Goal: Task Accomplishment & Management: Manage account settings

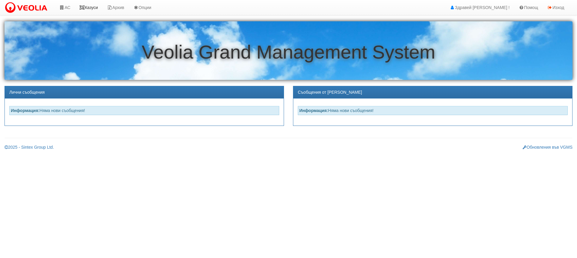
click at [93, 9] on link "Казуси" at bounding box center [89, 7] width 28 height 15
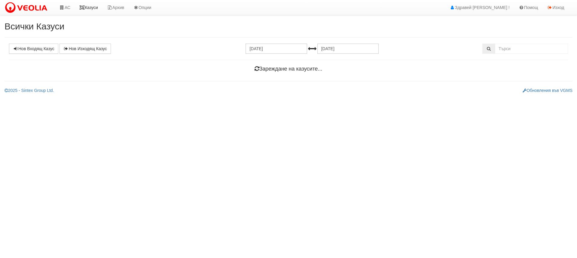
click at [98, 9] on link "Казуси" at bounding box center [89, 7] width 28 height 15
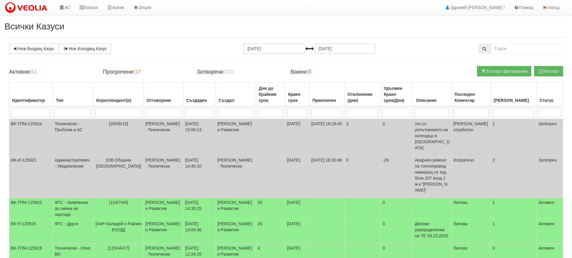
click at [115, 111] on input "search" at bounding box center [118, 112] width 46 height 9
type input "1"
type input "13"
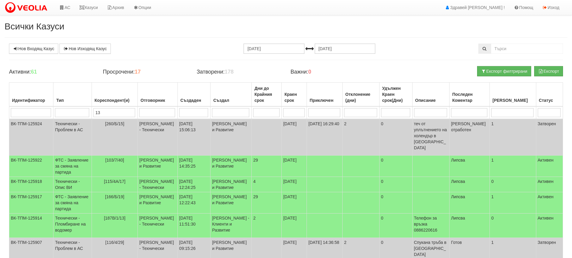
type input "13"
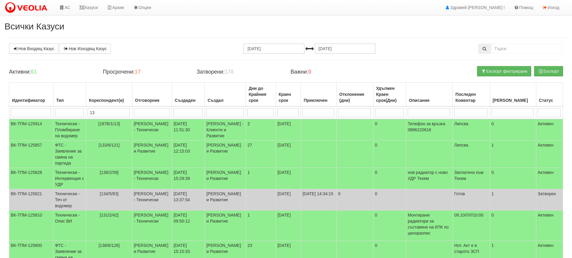
type input "131"
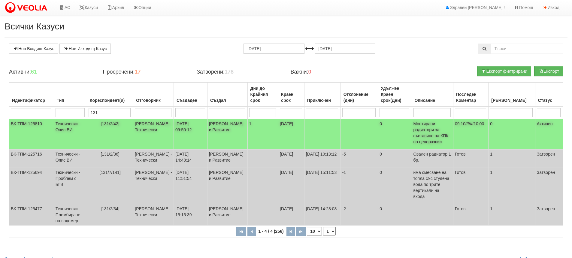
type input "131"
click at [92, 127] on td "[131/2/42]" at bounding box center [110, 134] width 46 height 31
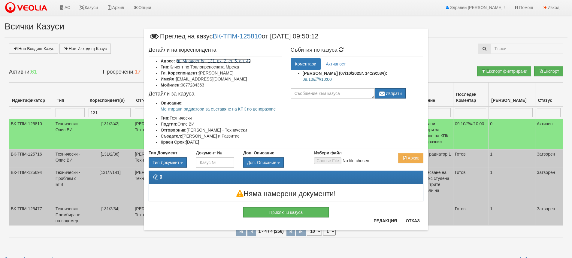
click at [225, 59] on link "кв. Младост бл. 131, вх. 2, ет. 5, ап. 42" at bounding box center [213, 61] width 75 height 5
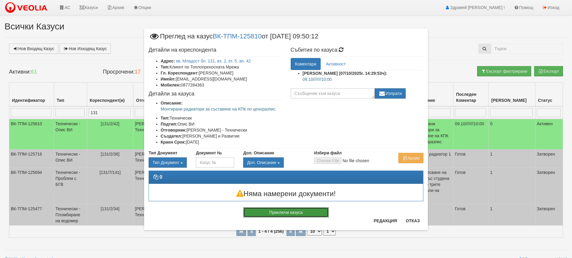
click at [314, 211] on button "Приключи казуса" at bounding box center [286, 212] width 86 height 10
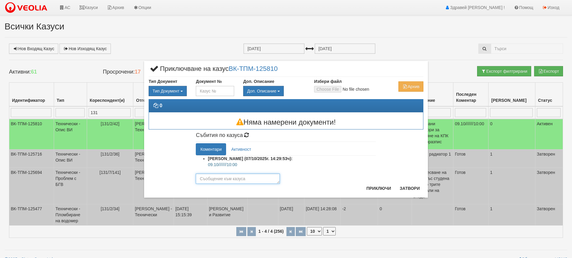
click at [213, 179] on textarea at bounding box center [238, 179] width 84 height 10
type textarea "Готов"
click at [380, 187] on button "Приключи" at bounding box center [379, 189] width 32 height 10
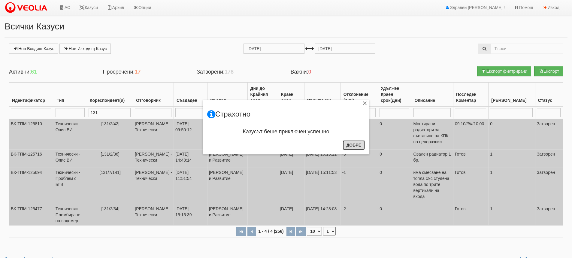
click at [352, 145] on button "Добре" at bounding box center [354, 145] width 22 height 10
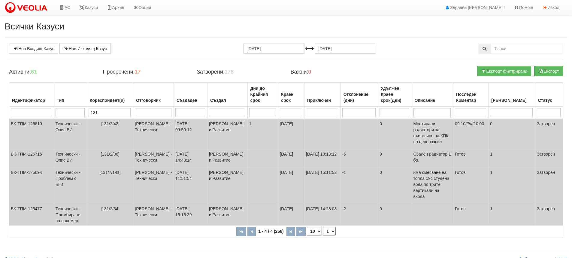
click at [123, 114] on input "131" at bounding box center [110, 112] width 42 height 9
type input "1"
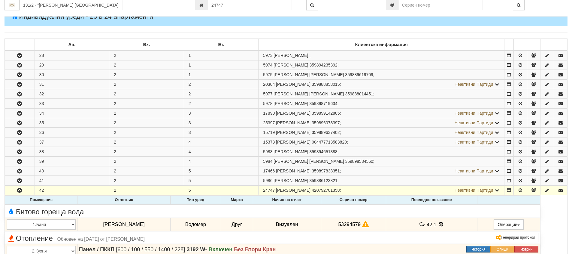
scroll to position [73, 0]
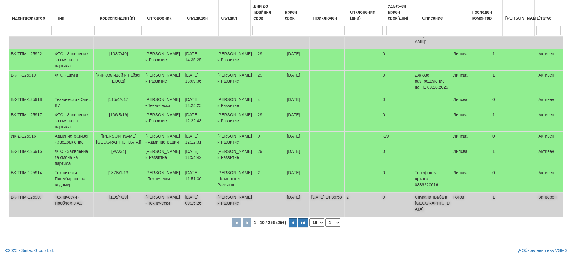
scroll to position [185, 0]
click at [293, 225] on icon "button" at bounding box center [293, 222] width 2 height 3
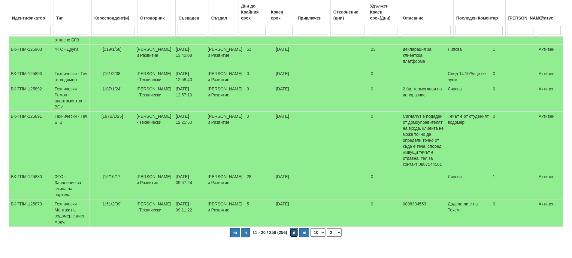
scroll to position [210, 0]
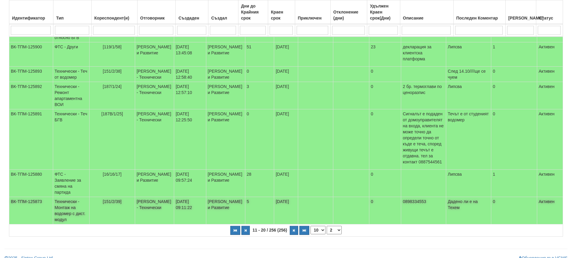
click at [167, 205] on td "[PERSON_NAME] - Технически" at bounding box center [154, 210] width 39 height 27
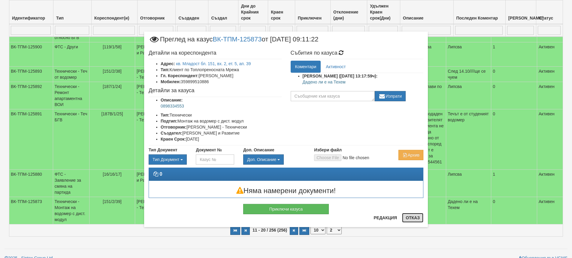
click at [415, 220] on button "Отказ" at bounding box center [412, 218] width 21 height 10
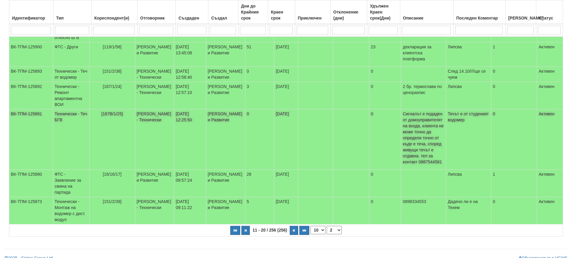
scroll to position [215, 0]
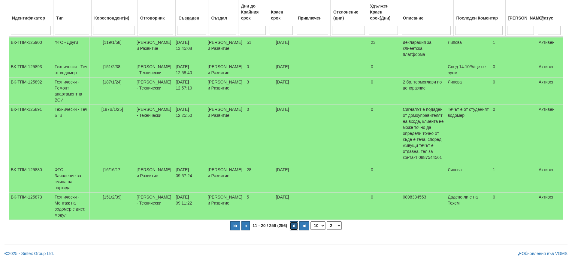
click at [294, 224] on icon "button" at bounding box center [294, 225] width 2 height 3
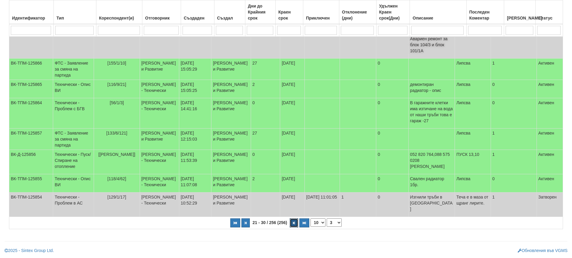
scroll to position [185, 0]
click at [294, 220] on button "button" at bounding box center [294, 222] width 8 height 9
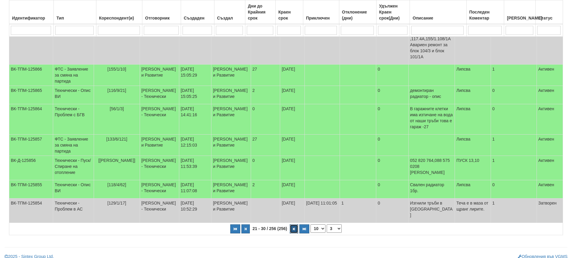
select select "4"
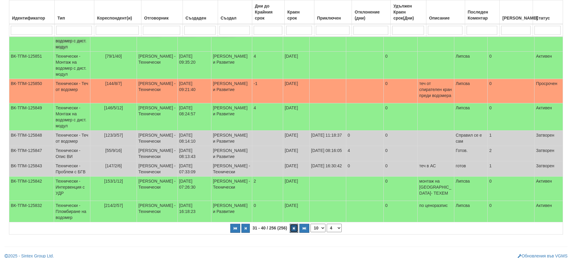
scroll to position [158, 0]
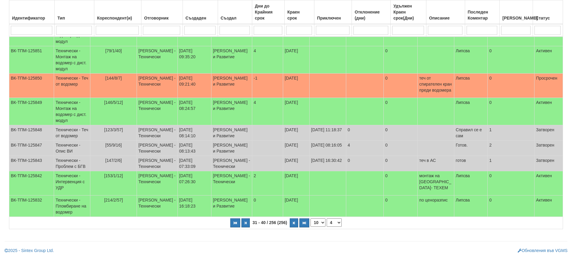
click at [110, 33] on input "search" at bounding box center [117, 30] width 43 height 9
type input "1"
select select "1"
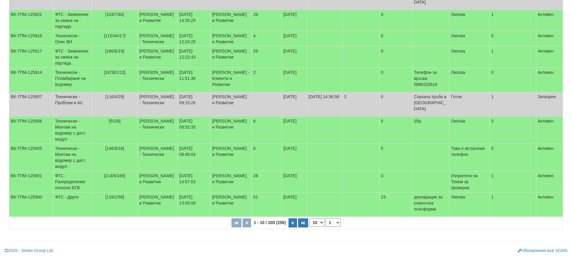
scroll to position [16, 0]
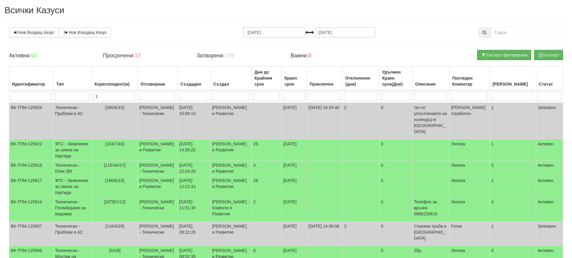
type input "15"
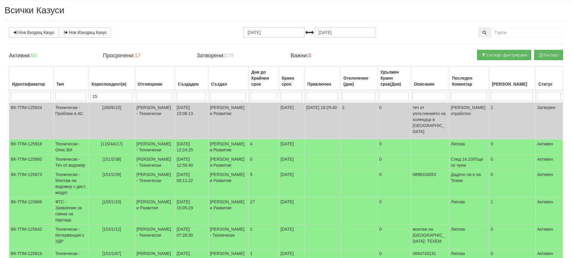
type input "153"
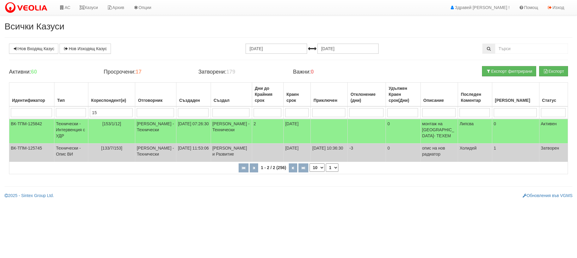
type input "1"
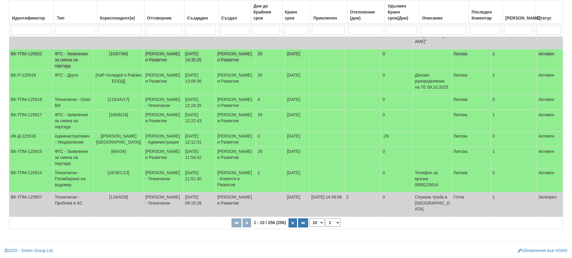
scroll to position [185, 0]
click at [290, 223] on button "button" at bounding box center [293, 222] width 8 height 9
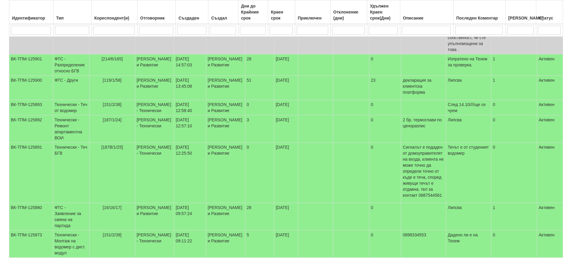
scroll to position [215, 0]
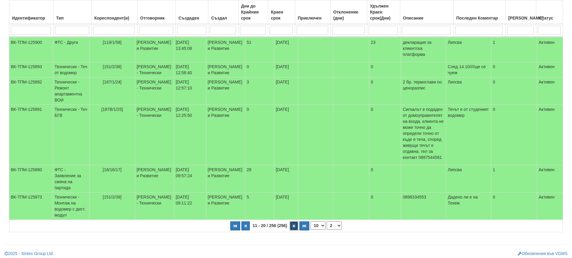
click at [293, 224] on icon "button" at bounding box center [294, 225] width 2 height 3
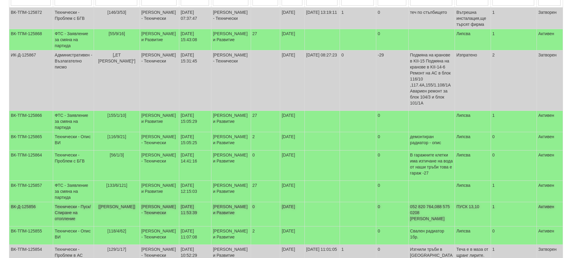
scroll to position [185, 0]
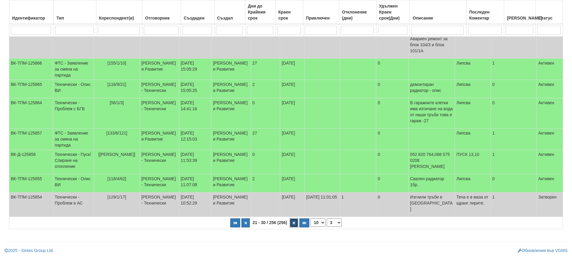
click at [295, 223] on icon "button" at bounding box center [294, 222] width 2 height 3
select select "4"
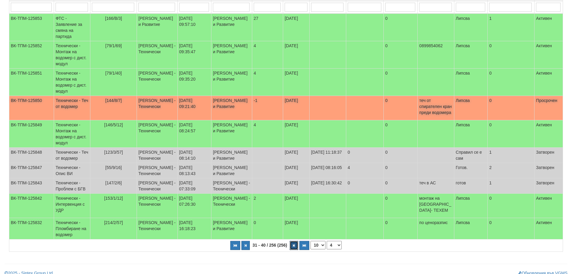
scroll to position [142, 0]
